Goal: Transaction & Acquisition: Purchase product/service

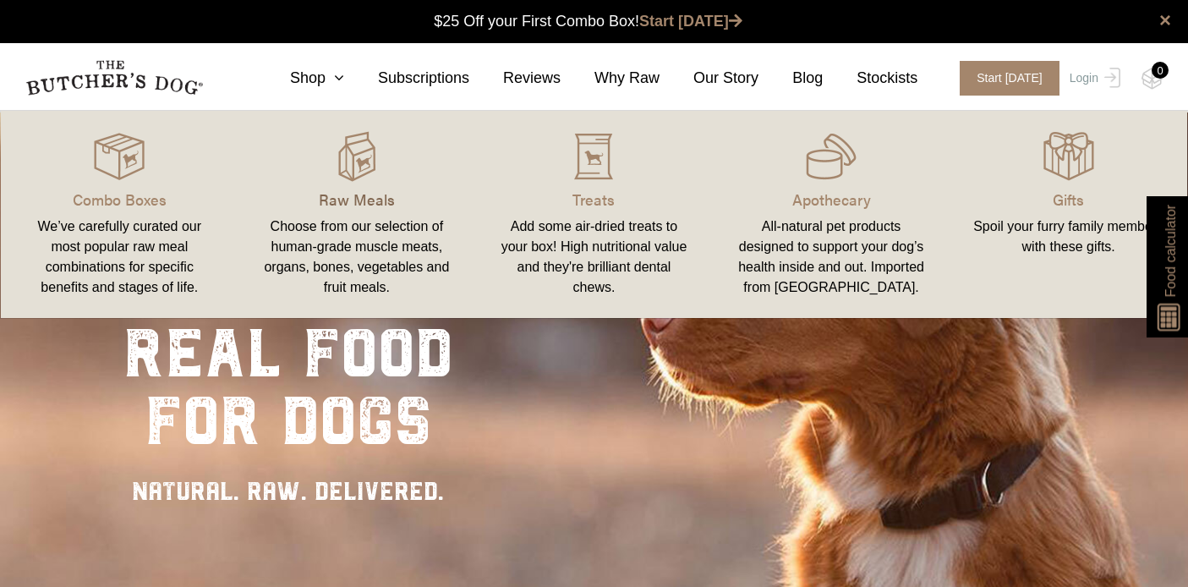
click at [364, 201] on p "Raw Meals" at bounding box center [357, 199] width 197 height 23
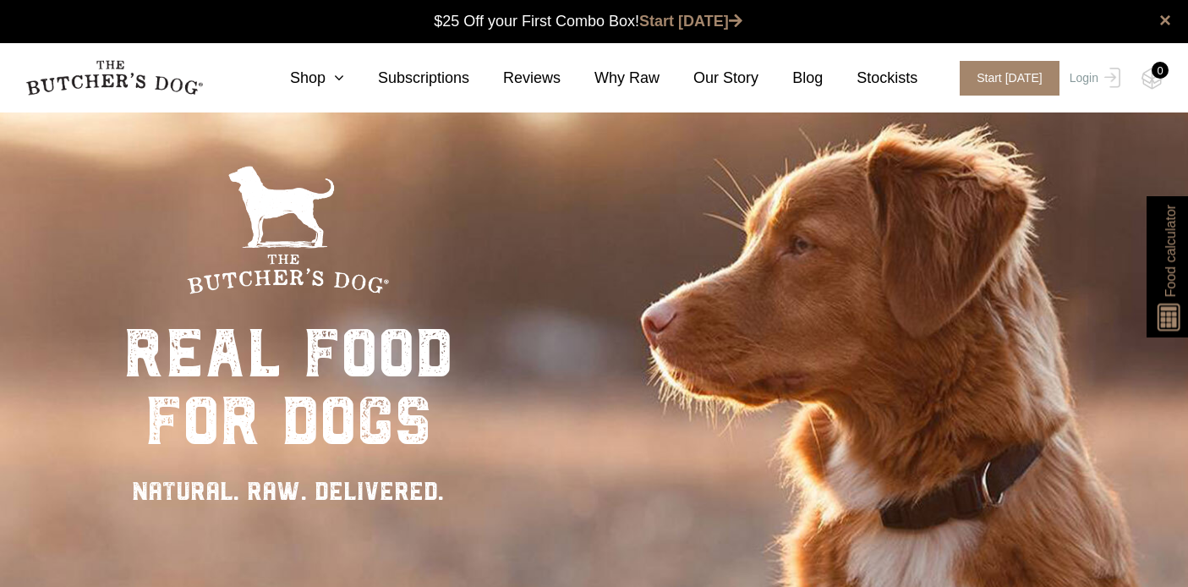
click at [187, 97] on link at bounding box center [114, 78] width 178 height 44
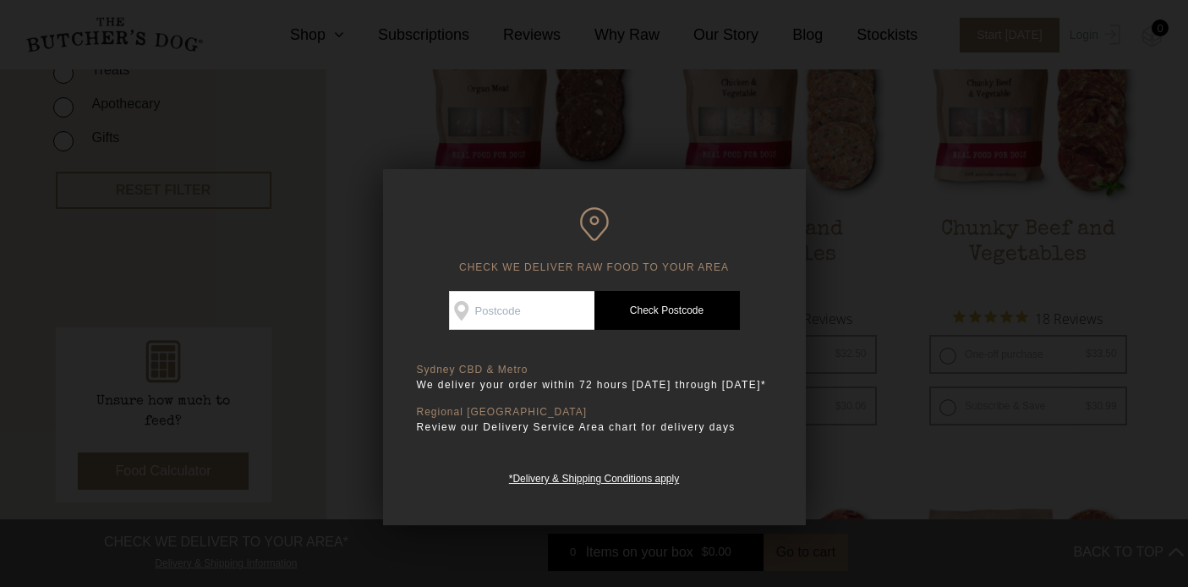
click at [550, 296] on input "Check Availability At" at bounding box center [521, 310] width 145 height 39
type input "3049"
click at [659, 309] on link "Check Postcode" at bounding box center [666, 310] width 145 height 39
